Goal: Check status: Check status

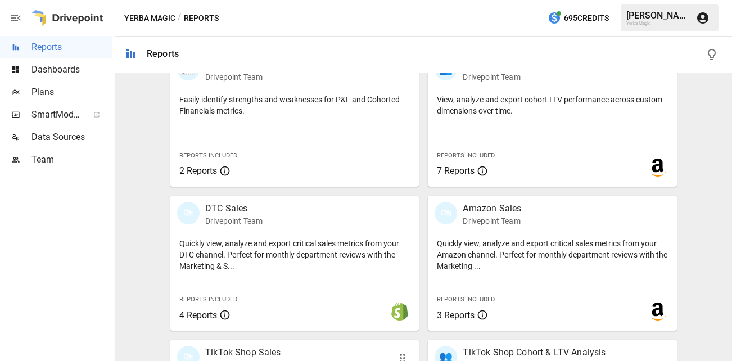
scroll to position [516, 0]
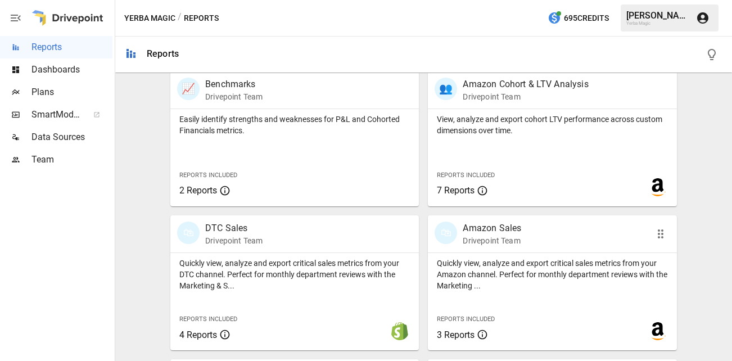
click at [498, 236] on p "Drivepoint Team" at bounding box center [492, 240] width 58 height 11
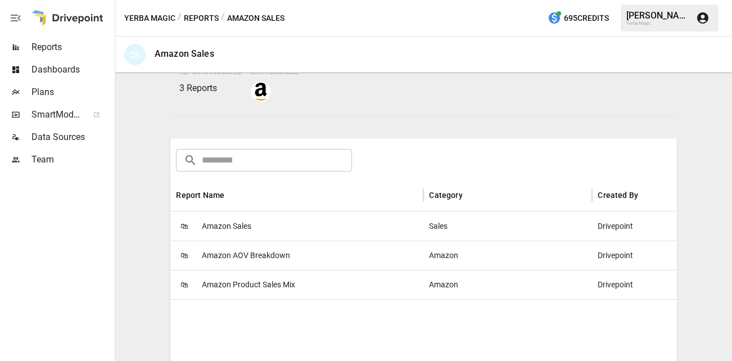
scroll to position [153, 0]
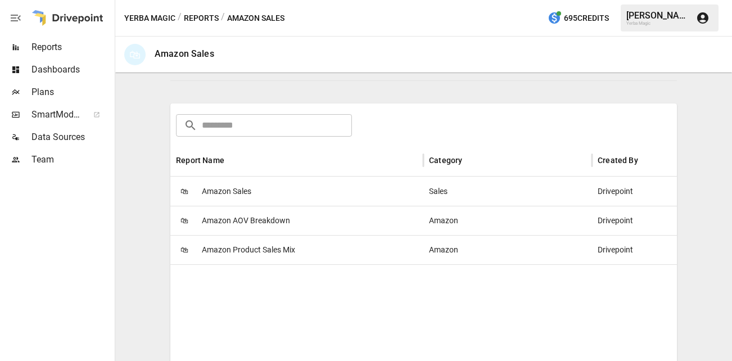
click at [346, 194] on div "🛍 Amazon Sales" at bounding box center [296, 190] width 253 height 29
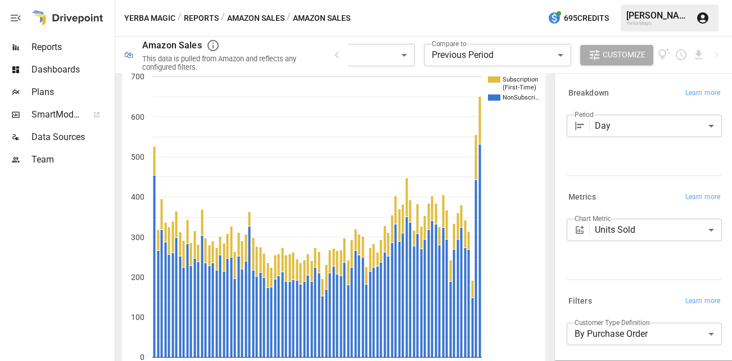
scroll to position [117, 0]
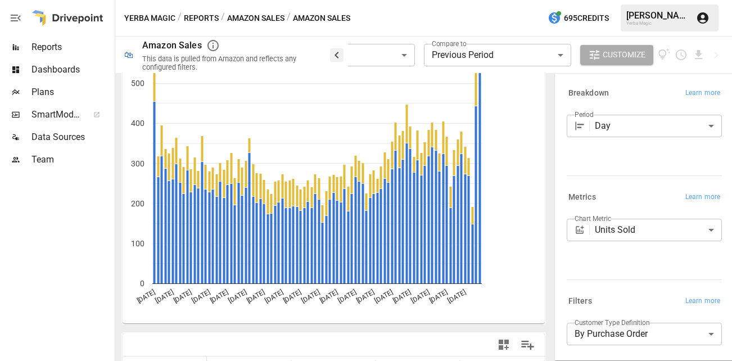
click at [337, 57] on icon "button" at bounding box center [336, 54] width 13 height 13
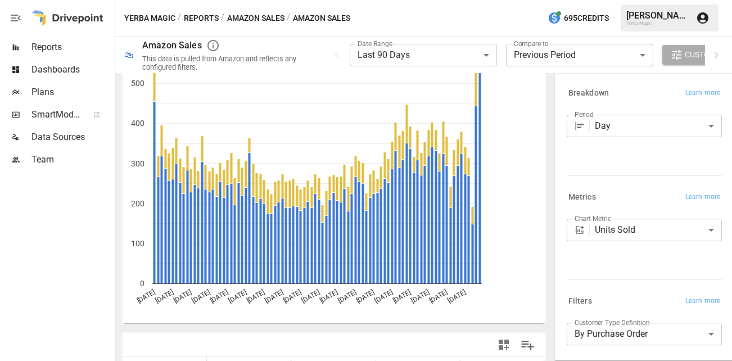
click at [384, 0] on body "**********" at bounding box center [366, 0] width 732 height 0
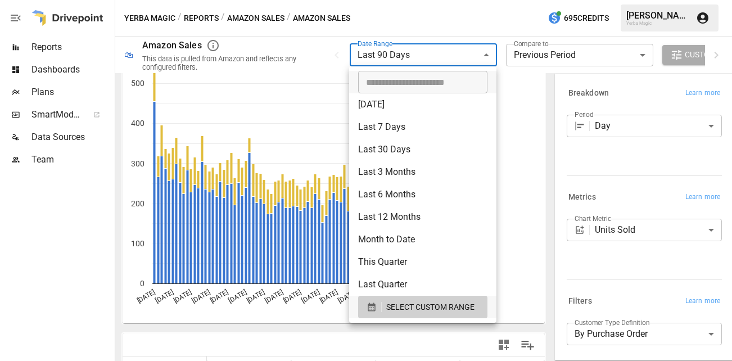
click at [400, 152] on li "Last 30 Days" at bounding box center [422, 149] width 147 height 22
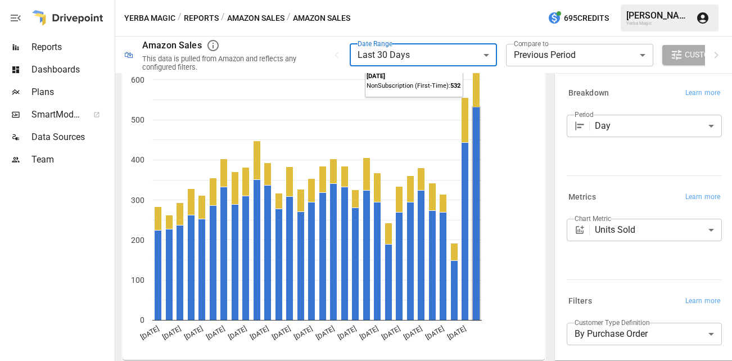
scroll to position [82, 0]
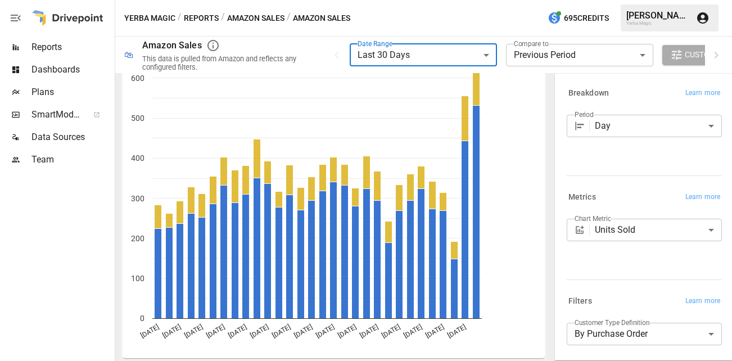
click at [464, 0] on body "**********" at bounding box center [366, 0] width 732 height 0
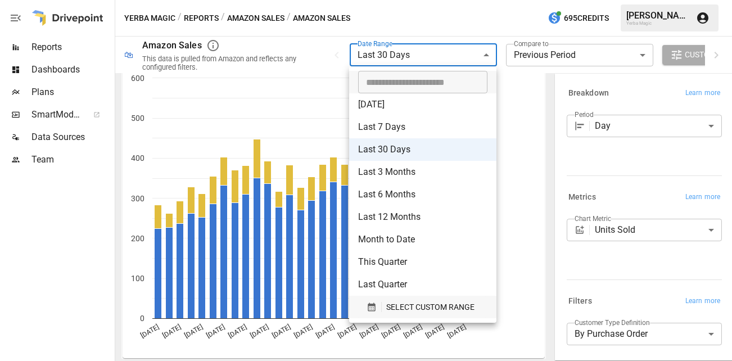
click at [419, 305] on span "SELECT CUSTOM RANGE" at bounding box center [430, 307] width 88 height 14
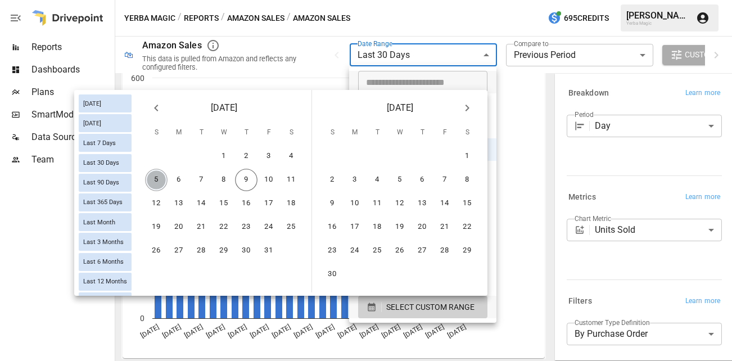
click at [157, 187] on button "5" at bounding box center [156, 180] width 22 height 22
click at [255, 179] on button "9" at bounding box center [246, 180] width 22 height 22
type input "******"
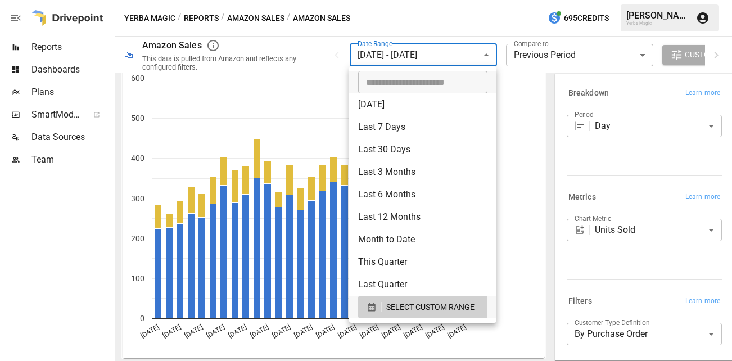
scroll to position [328, 0]
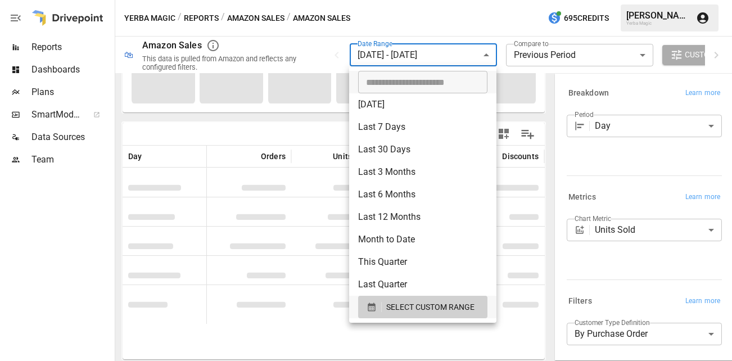
click at [623, 161] on div at bounding box center [366, 180] width 732 height 361
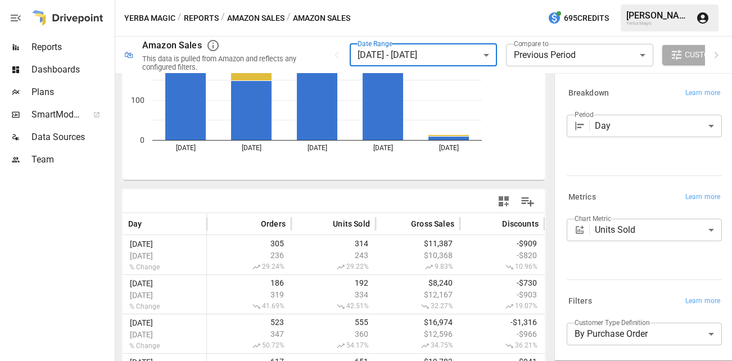
scroll to position [338, 0]
